Goal: Check status

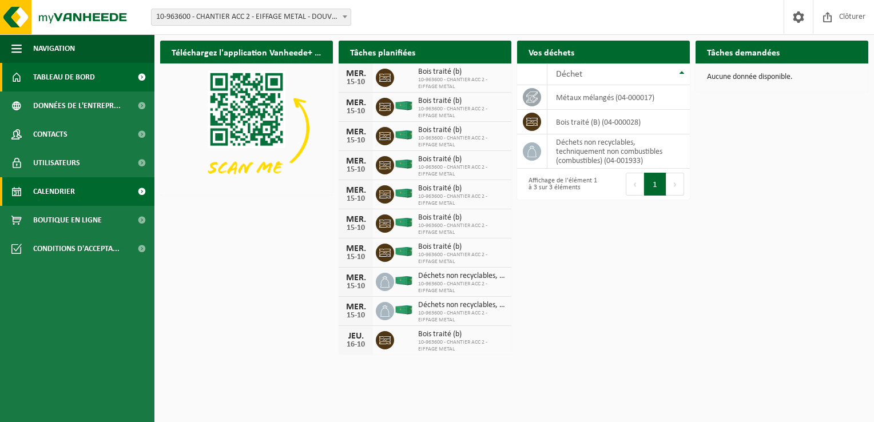
click at [62, 191] on span "Calendrier" at bounding box center [54, 191] width 42 height 29
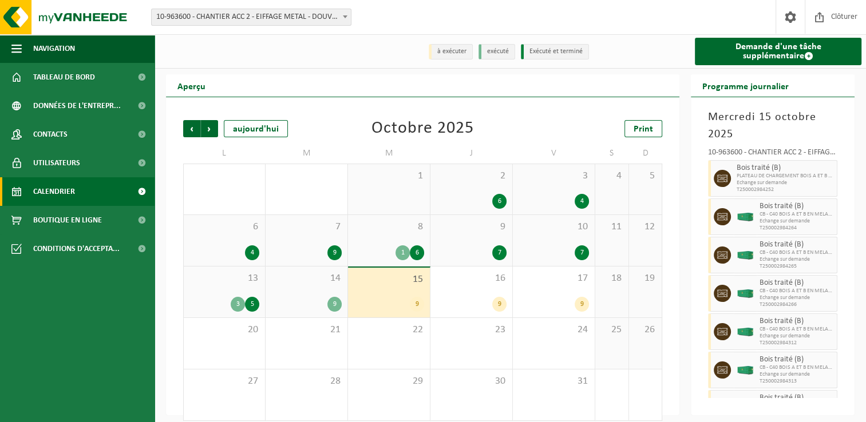
click at [321, 303] on div "9" at bounding box center [306, 304] width 70 height 15
